Goal: Task Accomplishment & Management: Use online tool/utility

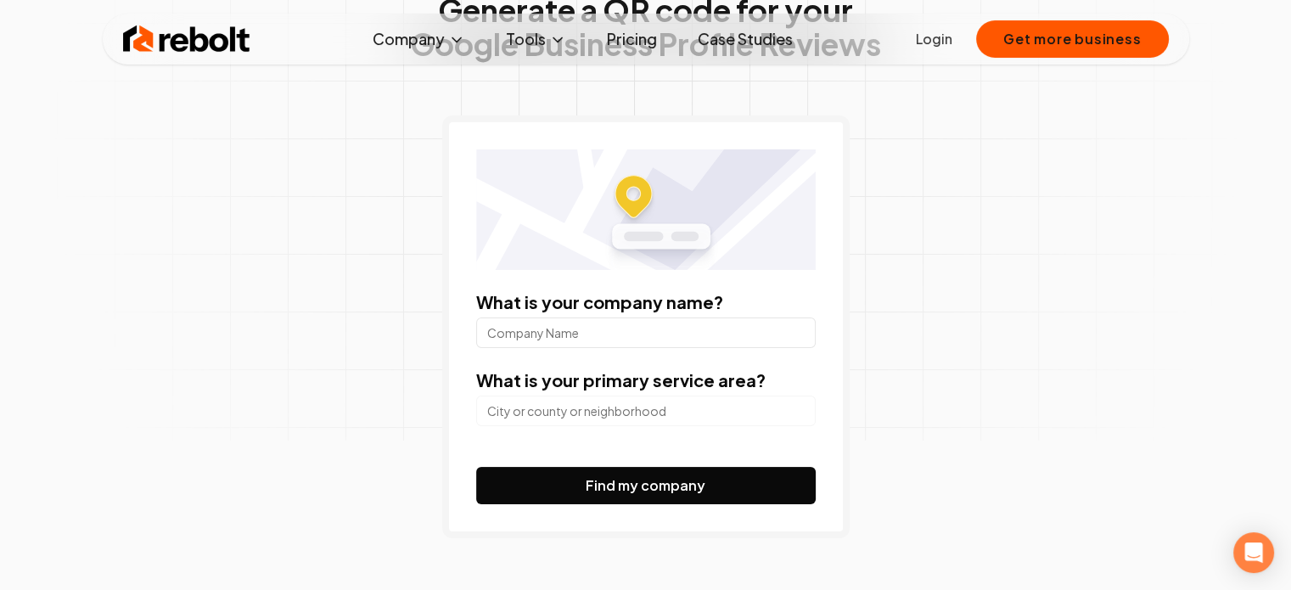
scroll to position [170, 0]
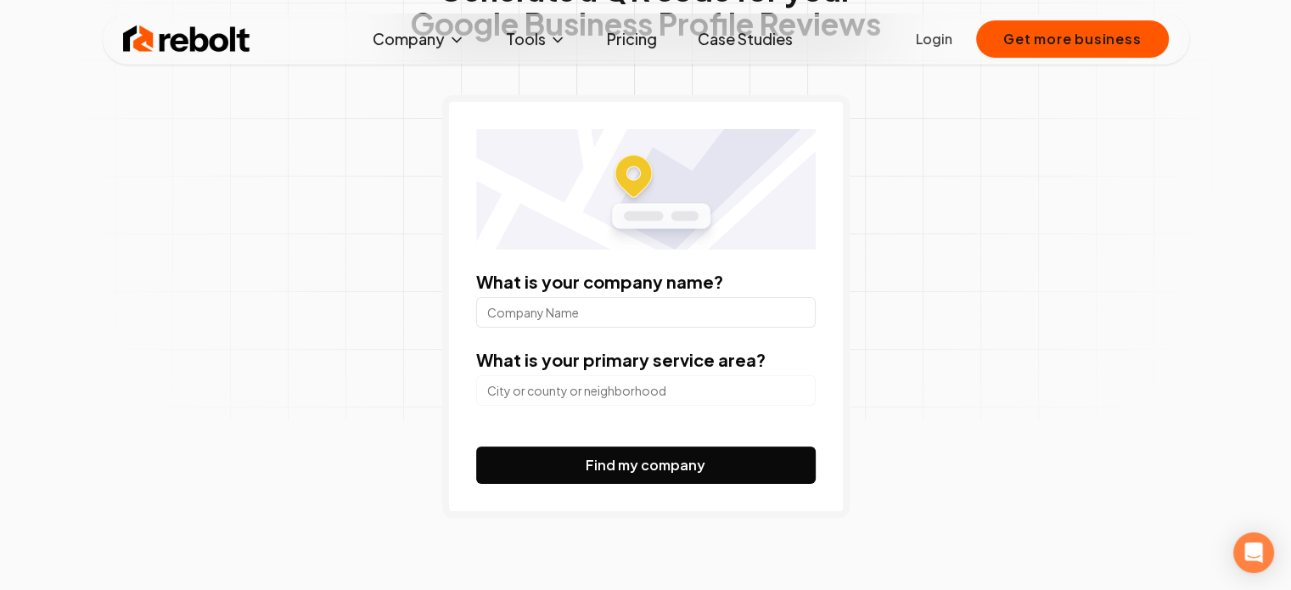
click at [598, 325] on input "What is your company name?" at bounding box center [645, 312] width 339 height 31
click at [647, 310] on input "[MEDICAL_DATA] clinic of [GEOGRAPHIC_DATA][US_STATE]" at bounding box center [645, 312] width 339 height 31
type input "[MEDICAL_DATA] clinic of [GEOGRAPHIC_DATA][US_STATE]"
click at [611, 390] on input "search" at bounding box center [645, 390] width 339 height 31
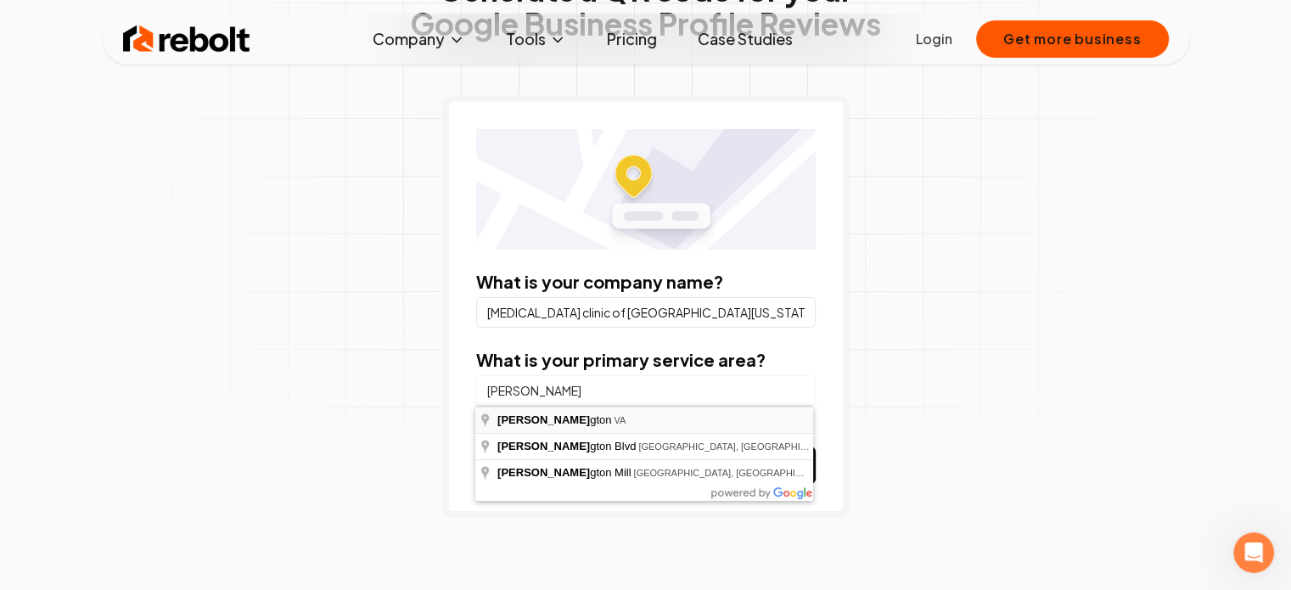
type input "[GEOGRAPHIC_DATA], [GEOGRAPHIC_DATA]"
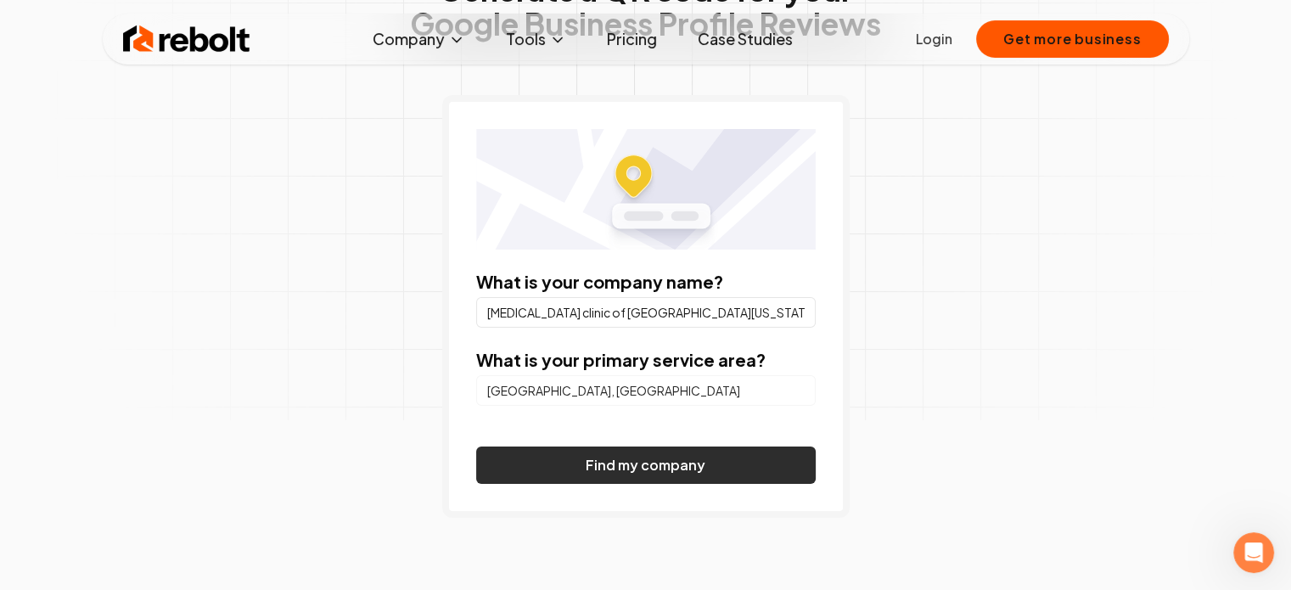
click at [621, 471] on button "Find my company" at bounding box center [645, 464] width 339 height 37
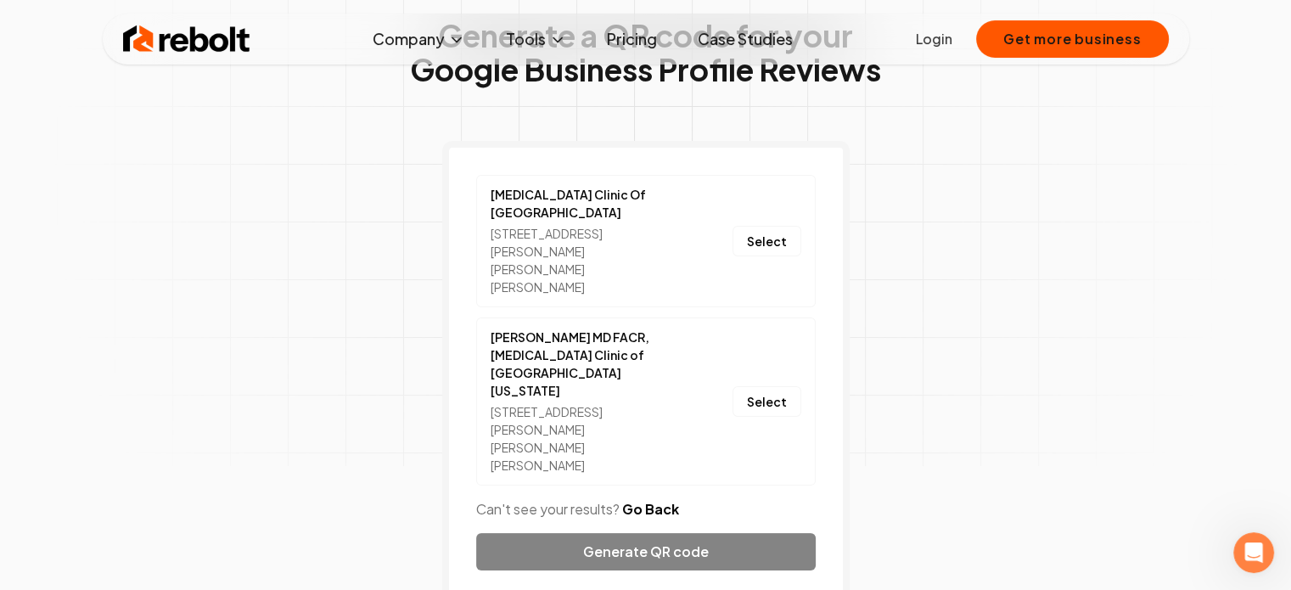
scroll to position [85, 0]
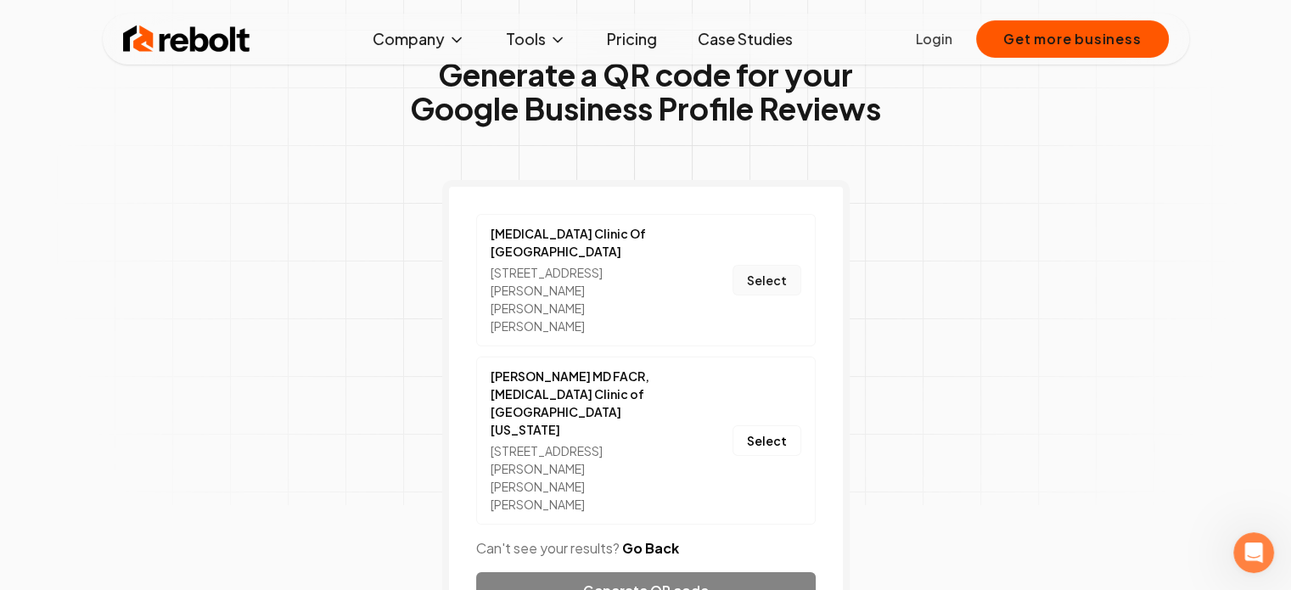
click at [759, 265] on button "Select" at bounding box center [766, 280] width 69 height 31
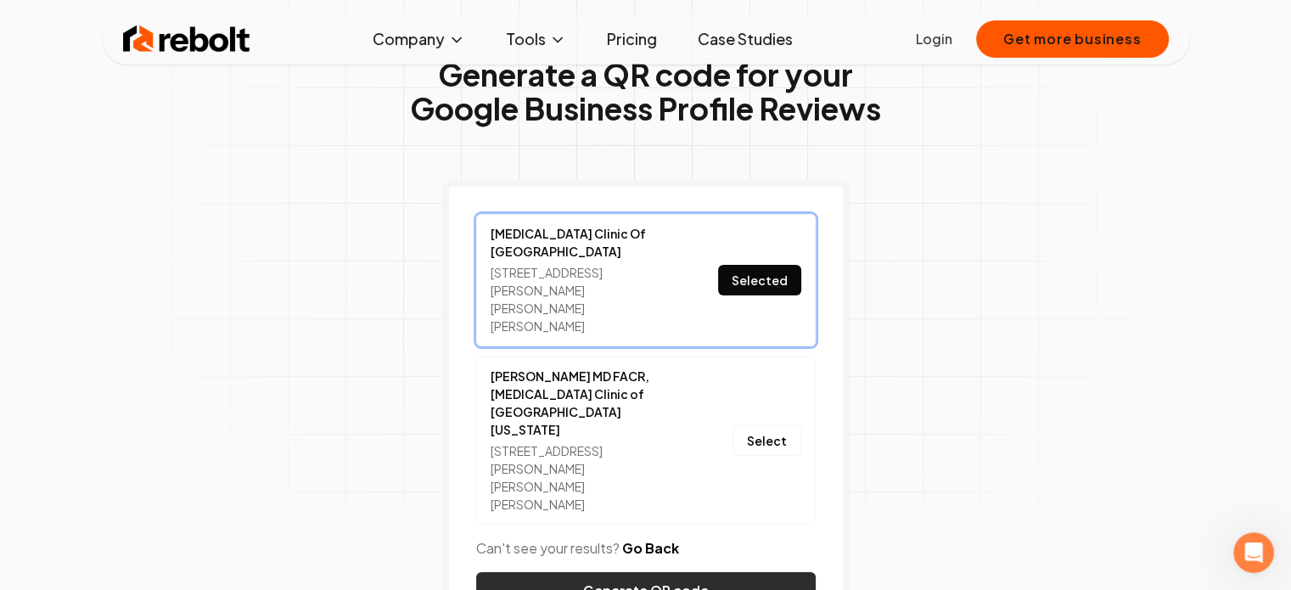
click at [752, 572] on button "Generate QR code" at bounding box center [645, 590] width 339 height 37
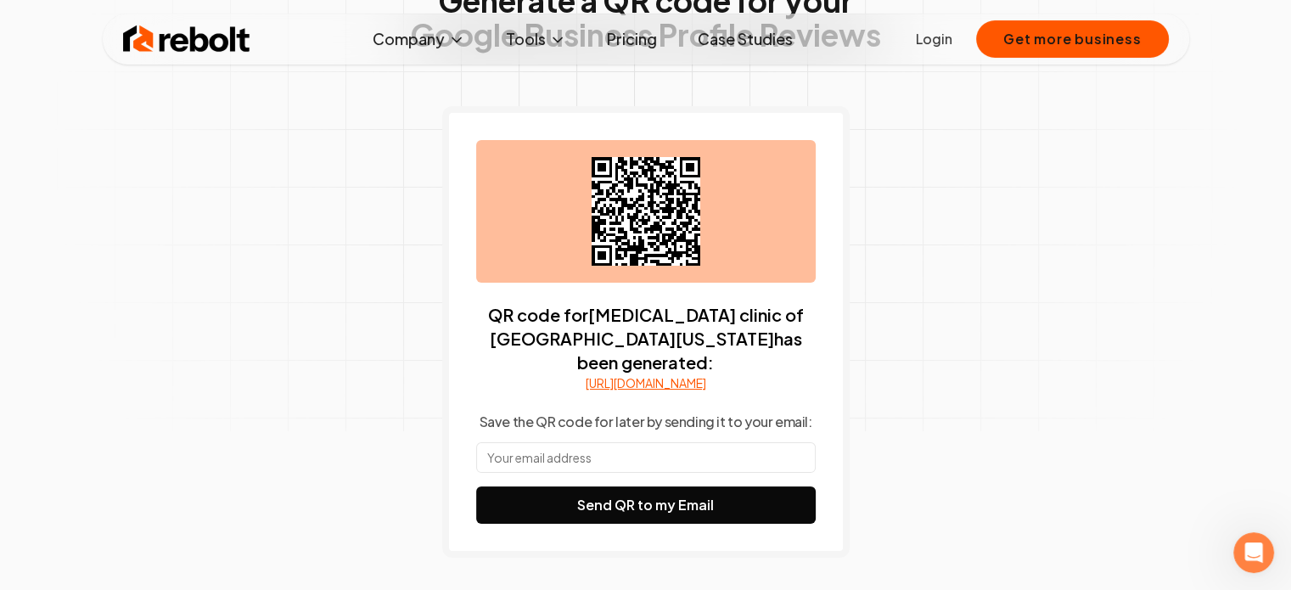
scroll to position [170, 0]
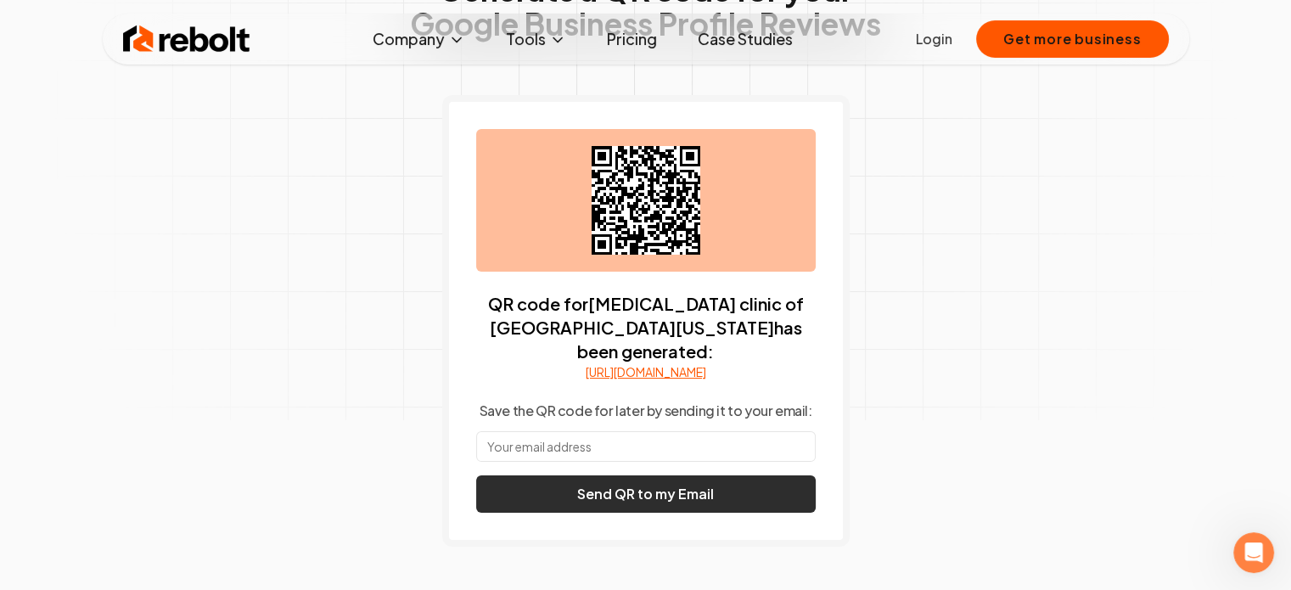
click at [654, 485] on button "Send QR to my Email" at bounding box center [645, 493] width 339 height 37
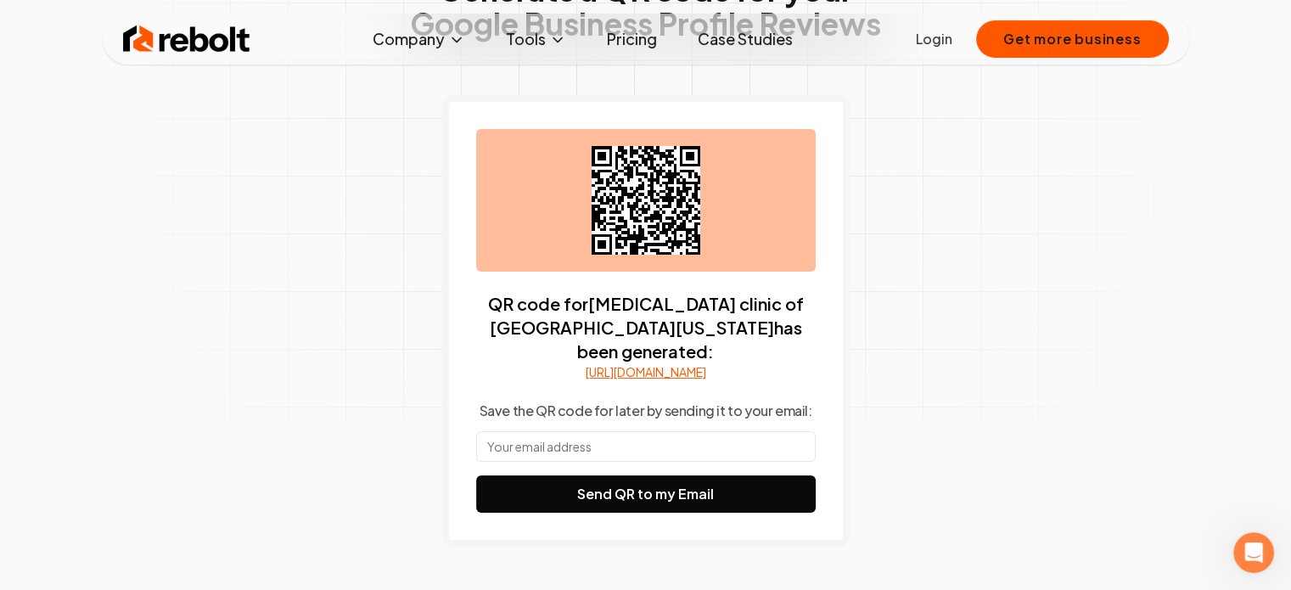
click at [631, 441] on input "text" at bounding box center [645, 446] width 339 height 31
type input "[EMAIL_ADDRESS][DOMAIN_NAME]"
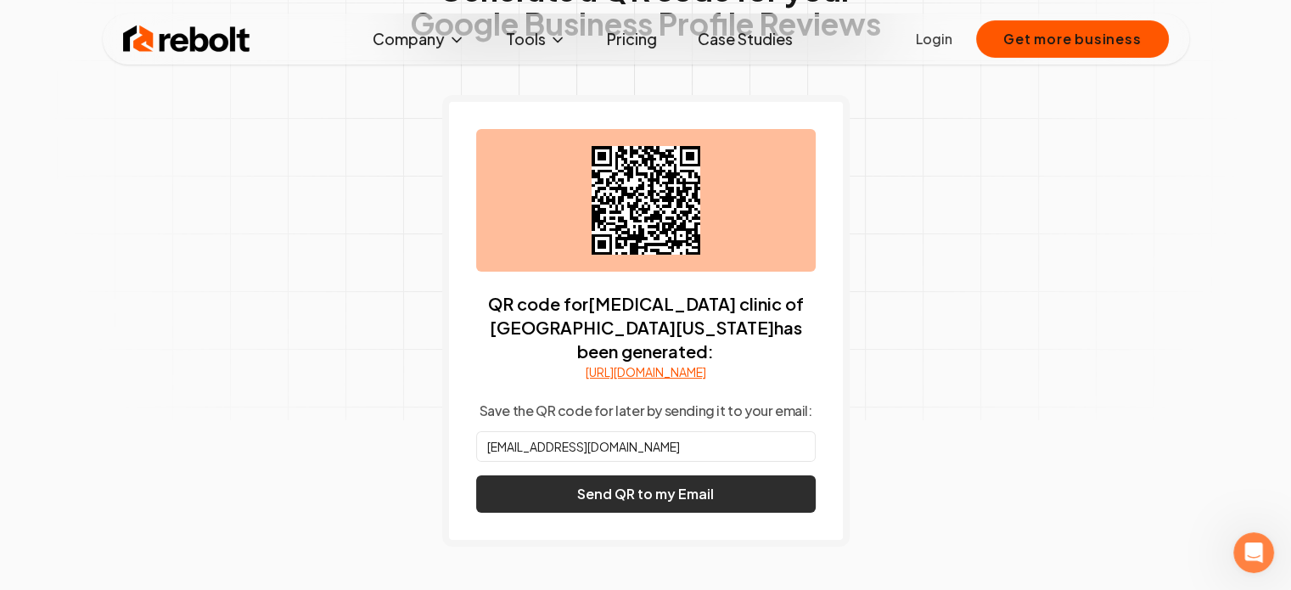
click at [727, 489] on button "Send QR to my Email" at bounding box center [645, 493] width 339 height 37
